Goal: Task Accomplishment & Management: Use online tool/utility

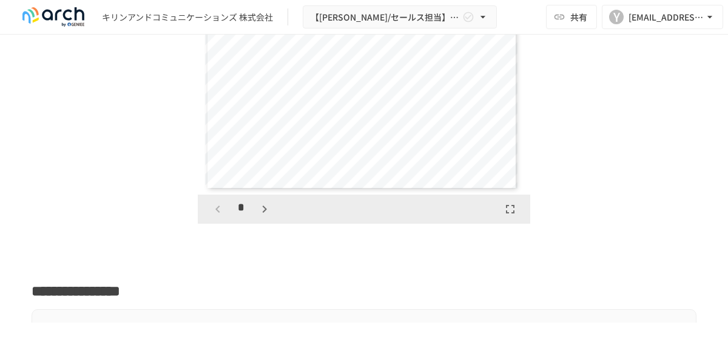
scroll to position [2063, 0]
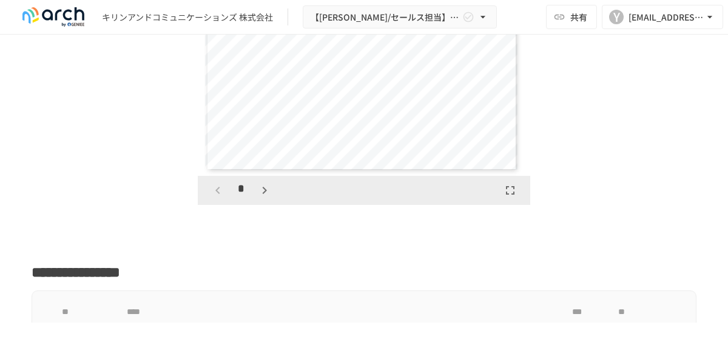
click at [263, 195] on icon "button" at bounding box center [264, 190] width 15 height 15
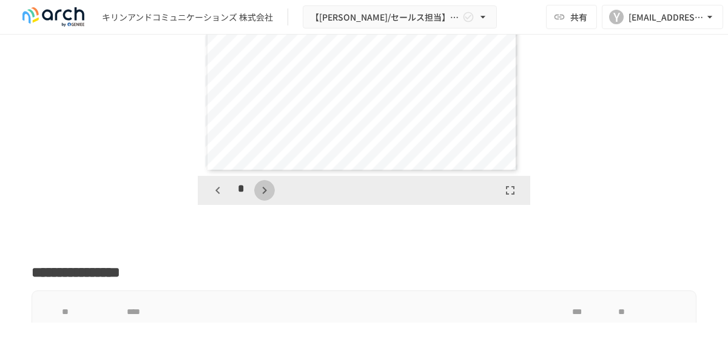
click at [263, 195] on icon "button" at bounding box center [264, 190] width 15 height 15
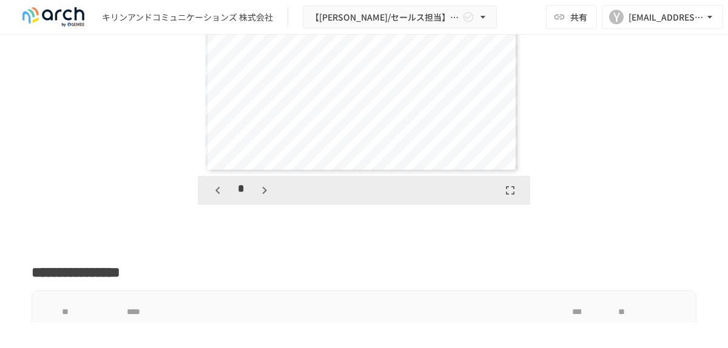
click at [263, 195] on icon "button" at bounding box center [264, 190] width 15 height 15
click at [263, 195] on icon "button" at bounding box center [270, 190] width 15 height 15
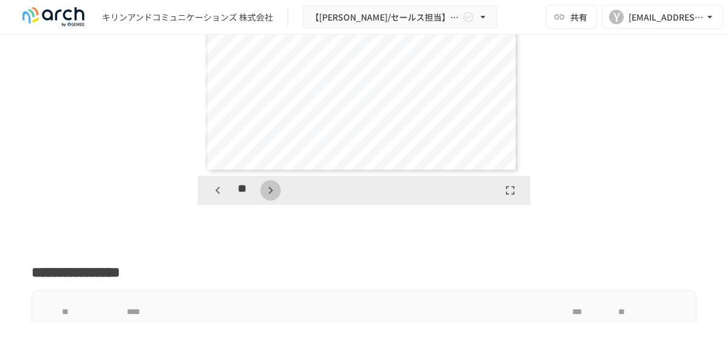
click at [263, 195] on icon "button" at bounding box center [270, 190] width 15 height 15
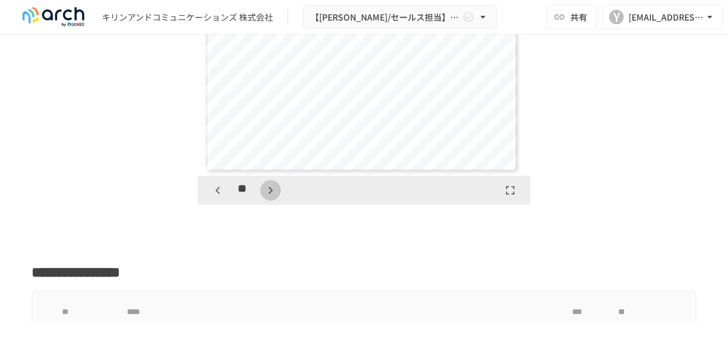
click at [263, 195] on icon "button" at bounding box center [270, 190] width 15 height 15
click at [263, 196] on icon "button" at bounding box center [270, 190] width 15 height 15
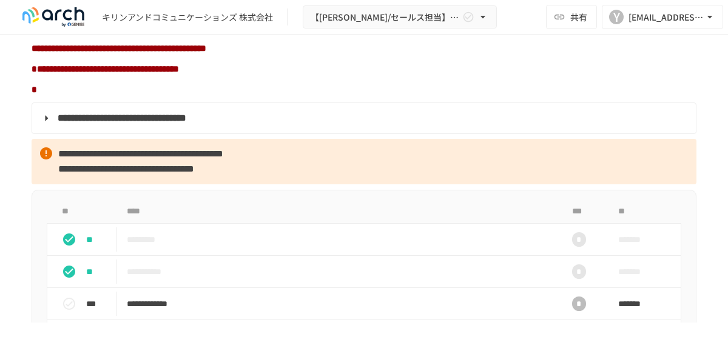
scroll to position [1031, 0]
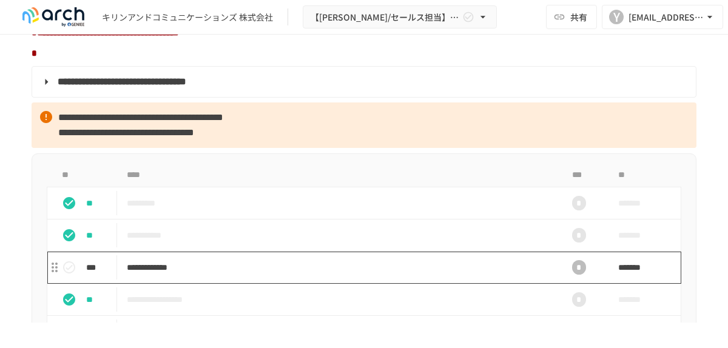
click at [189, 271] on p "**********" at bounding box center [334, 267] width 415 height 15
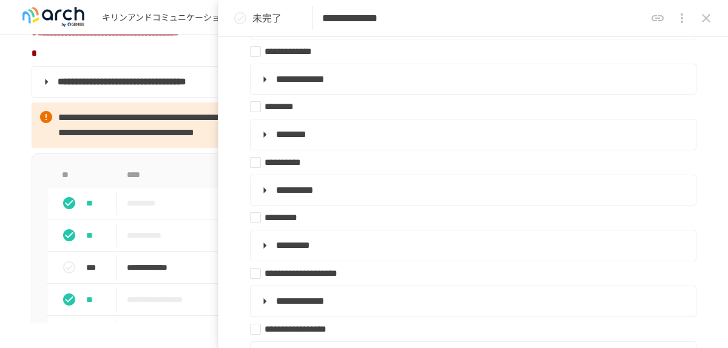
scroll to position [485, 0]
click at [144, 137] on span "**********" at bounding box center [126, 132] width 136 height 9
click at [701, 22] on icon "close drawer" at bounding box center [706, 18] width 15 height 15
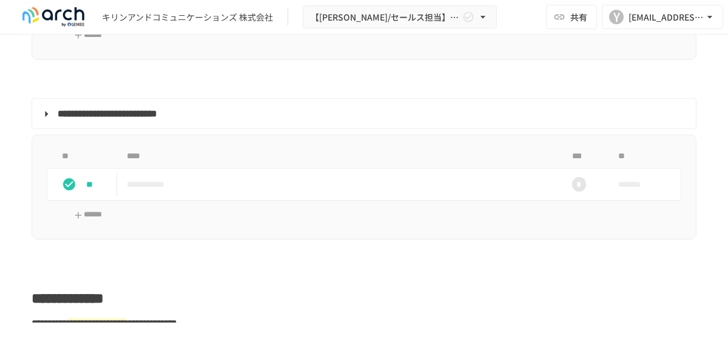
scroll to position [1456, 0]
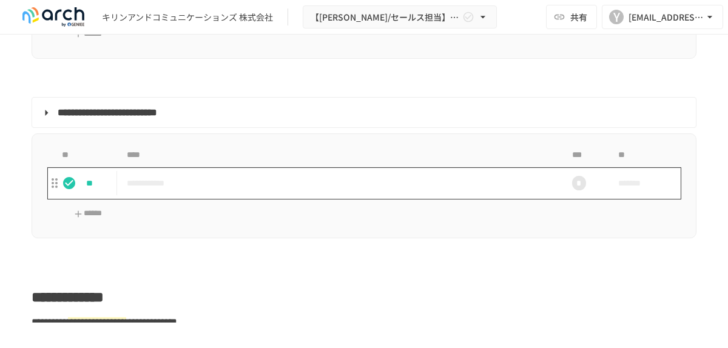
click at [193, 189] on p "**********" at bounding box center [334, 183] width 415 height 15
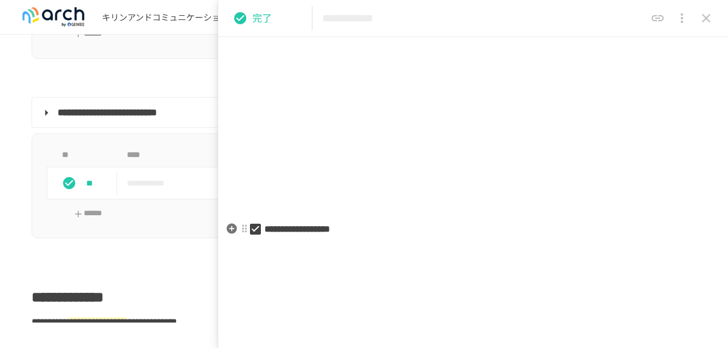
scroll to position [243, 0]
